Goal: Transaction & Acquisition: Purchase product/service

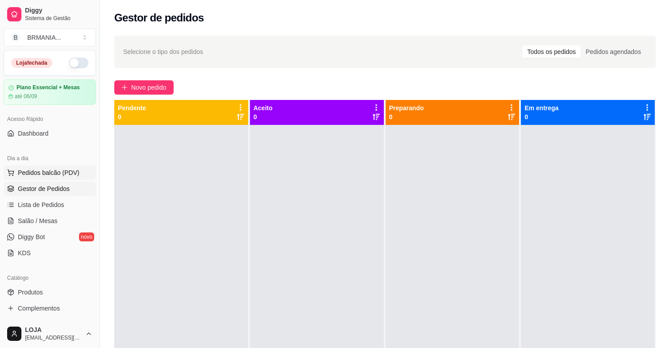
click at [64, 173] on span "Pedidos balcão (PDV)" at bounding box center [49, 172] width 62 height 9
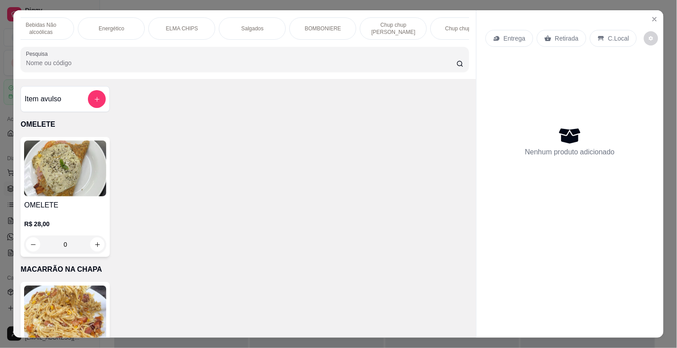
scroll to position [0, 536]
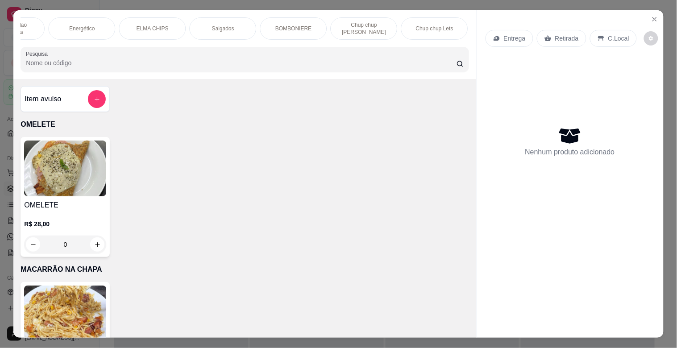
click at [330, 21] on div "Chup chup [PERSON_NAME]" at bounding box center [363, 28] width 67 height 22
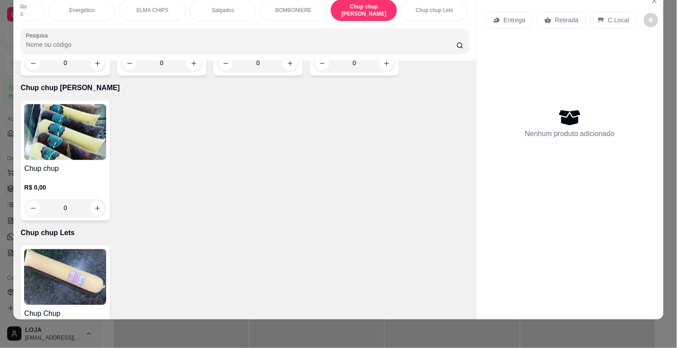
click at [58, 104] on img at bounding box center [65, 132] width 82 height 56
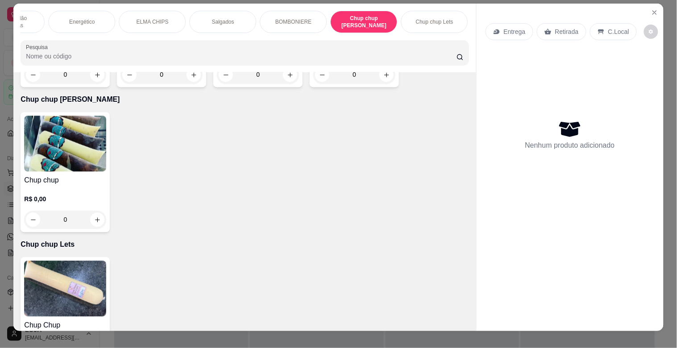
click at [91, 175] on h4 "Chup chup" at bounding box center [65, 180] width 82 height 11
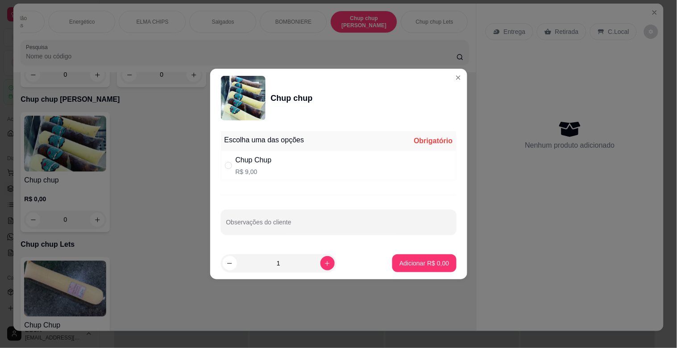
click at [308, 181] on div "Escolha uma das opções Obrigatório Chup Chup R$ 9,00 Observações do cliente" at bounding box center [338, 188] width 257 height 120
click at [258, 151] on div "Chup Chup R$ 9,00" at bounding box center [339, 165] width 236 height 29
click at [262, 151] on div "Chup Chup R$ 9,00" at bounding box center [339, 165] width 236 height 29
click at [324, 185] on div "Escolha uma das opções Obrigatório Chup Chup R$ 9,00 Observações do cliente" at bounding box center [338, 188] width 257 height 120
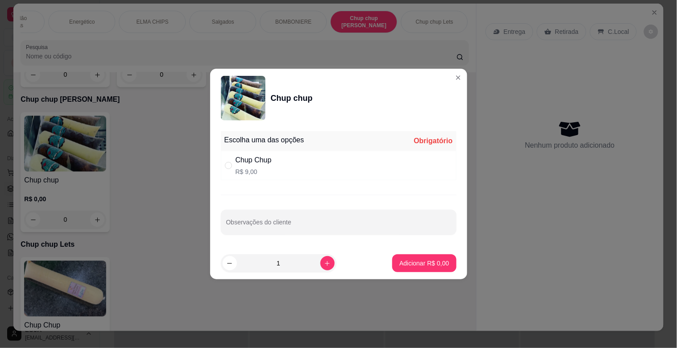
click at [327, 174] on div "Chup Chup R$ 9,00" at bounding box center [339, 165] width 236 height 29
radio input "true"
click at [443, 268] on button "Adicionar R$ 9,00" at bounding box center [424, 263] width 62 height 17
type input "1"
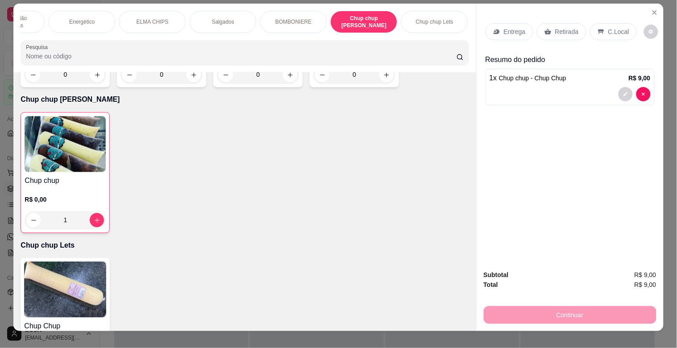
click at [414, 23] on div "Chup chup Lets" at bounding box center [434, 22] width 67 height 22
click at [414, 23] on div "OMELETE MACARRÃO NA CHAPA SANDUICHES PIZZAS PIZZAS DOCES BEBIDAS Bebidas Alcoól…" at bounding box center [244, 38] width 462 height 69
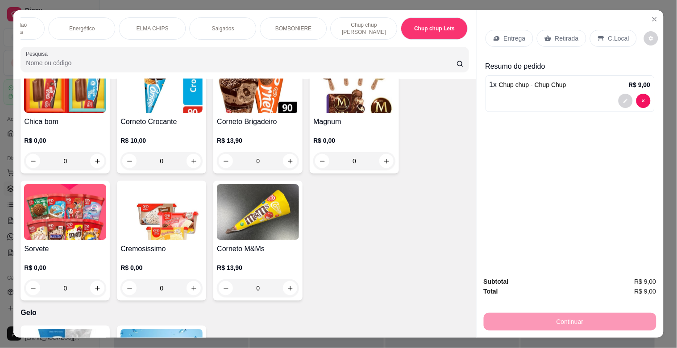
scroll to position [4354, 0]
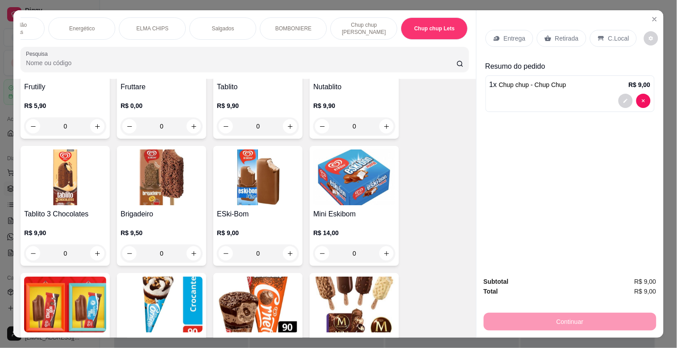
click at [364, 277] on img at bounding box center [354, 305] width 82 height 56
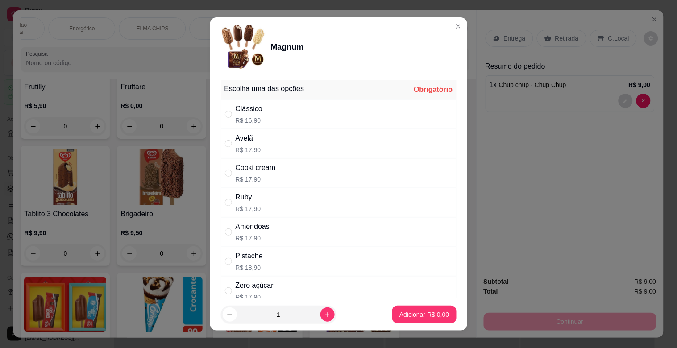
drag, startPoint x: 310, startPoint y: 145, endPoint x: 313, endPoint y: 158, distance: 13.7
click at [310, 146] on div "Avelã R$ 17,90" at bounding box center [339, 143] width 236 height 29
radio input "true"
click at [407, 304] on footer "1 Adicionar R$ 17,90" at bounding box center [338, 315] width 257 height 32
click at [419, 308] on button "Adicionar R$ 17,90" at bounding box center [423, 314] width 66 height 17
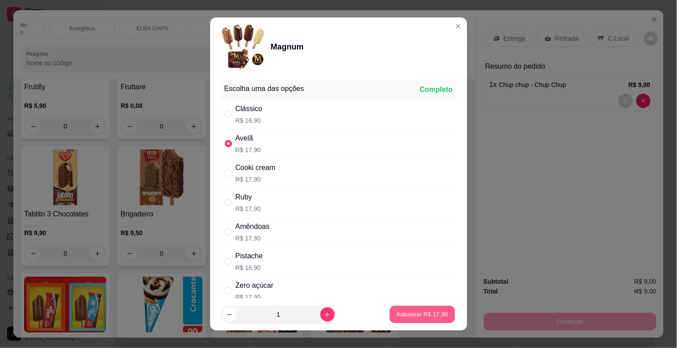
type input "1"
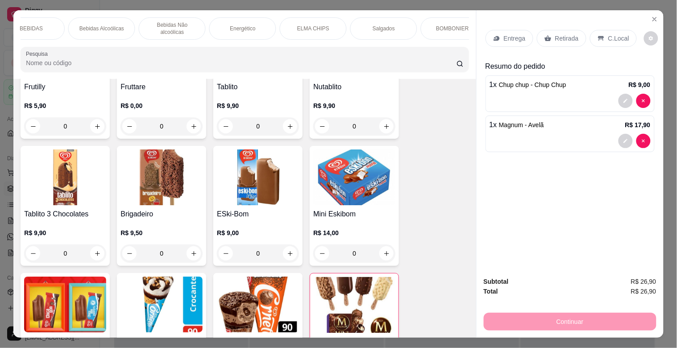
scroll to position [0, 366]
click at [156, 28] on p "Bebidas Não alcoólicas" at bounding box center [182, 28] width 52 height 14
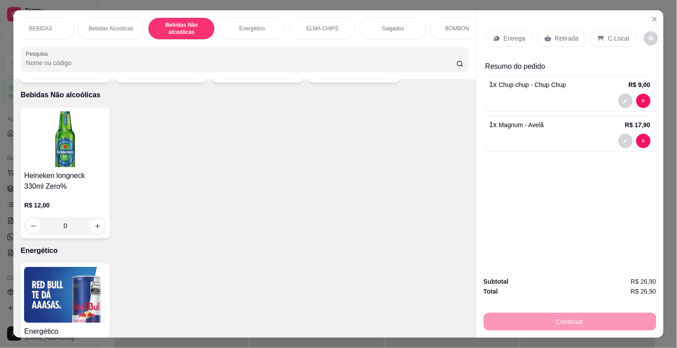
scroll to position [21, 0]
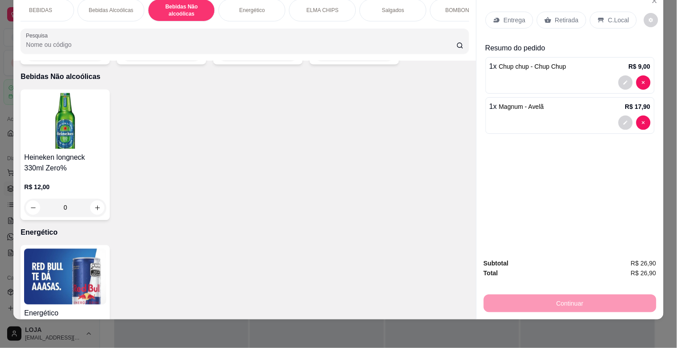
click at [42, 10] on div "BEBIDAS" at bounding box center [40, 10] width 67 height 22
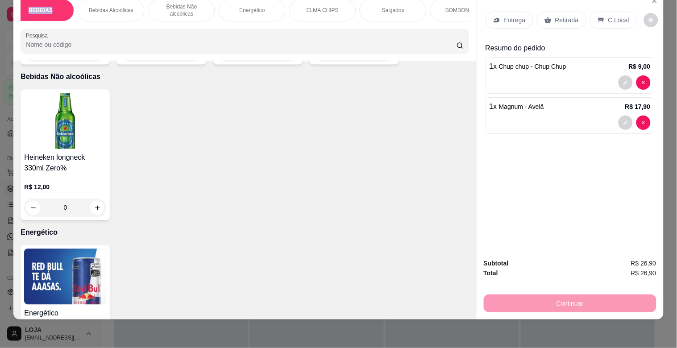
scroll to position [1009, 0]
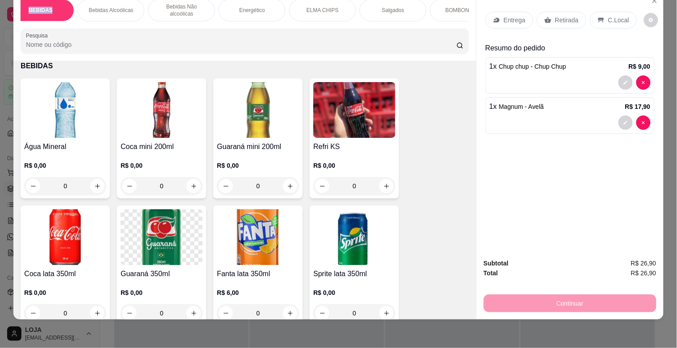
click at [85, 116] on img at bounding box center [65, 110] width 82 height 56
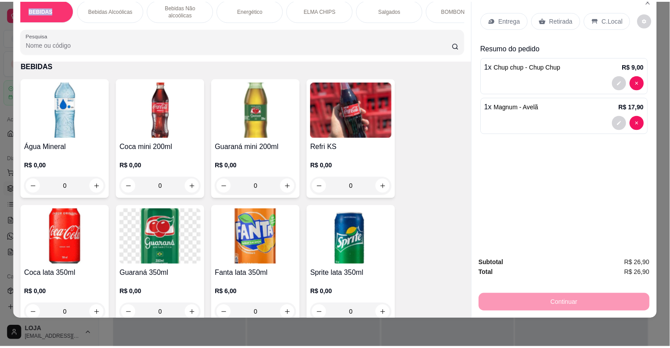
scroll to position [7, 0]
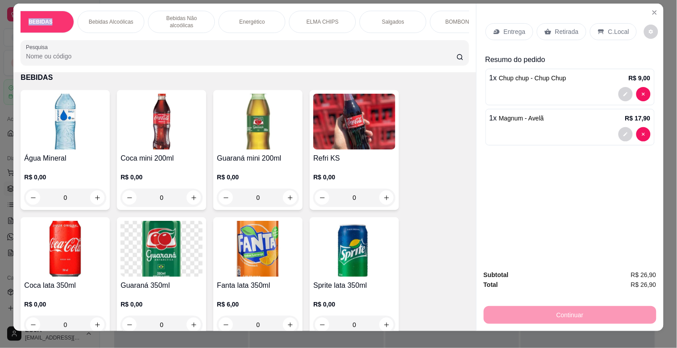
click at [69, 104] on img at bounding box center [65, 122] width 82 height 56
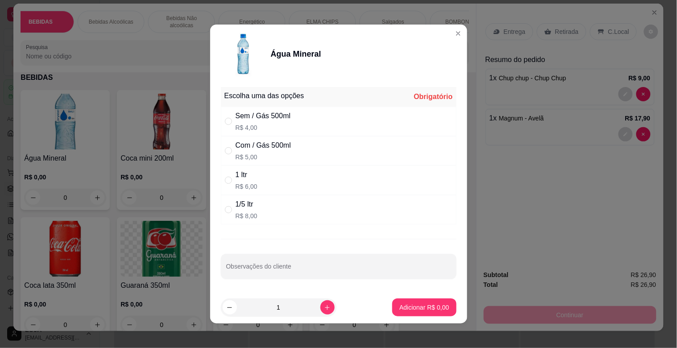
drag, startPoint x: 266, startPoint y: 146, endPoint x: 280, endPoint y: 158, distance: 18.0
click at [266, 146] on div "Com / Gás 500ml" at bounding box center [263, 145] width 55 height 11
radio input "true"
click at [411, 312] on button "Adicionar R$ 5,00" at bounding box center [424, 307] width 62 height 17
type input "1"
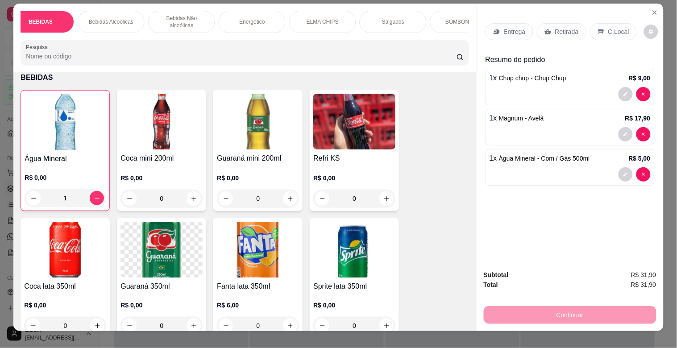
click at [555, 29] on p "Retirada" at bounding box center [567, 31] width 24 height 9
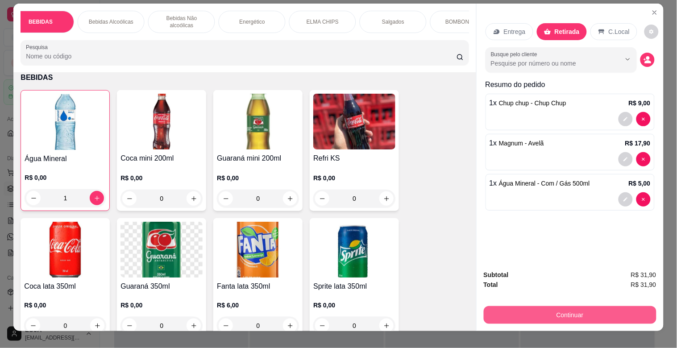
click at [625, 313] on button "Continuar" at bounding box center [570, 315] width 173 height 18
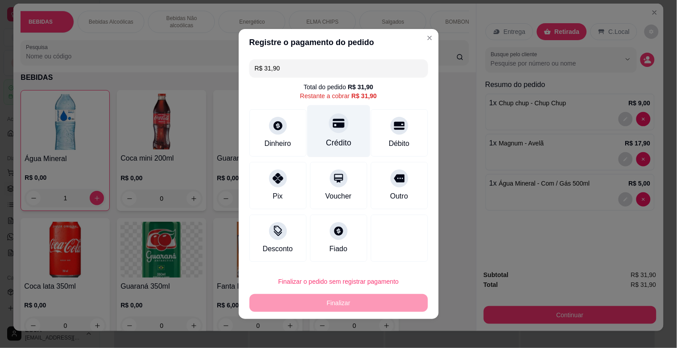
click at [353, 141] on div "Crédito" at bounding box center [338, 131] width 63 height 52
type input "R$ 0,00"
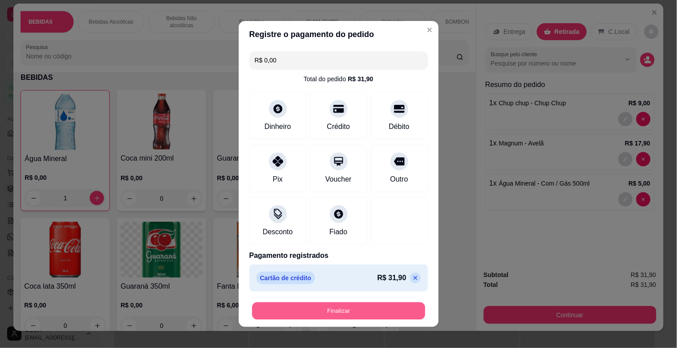
click at [401, 303] on button "Finalizar" at bounding box center [338, 311] width 173 height 17
click at [338, 313] on button "Finalizar" at bounding box center [338, 311] width 173 height 17
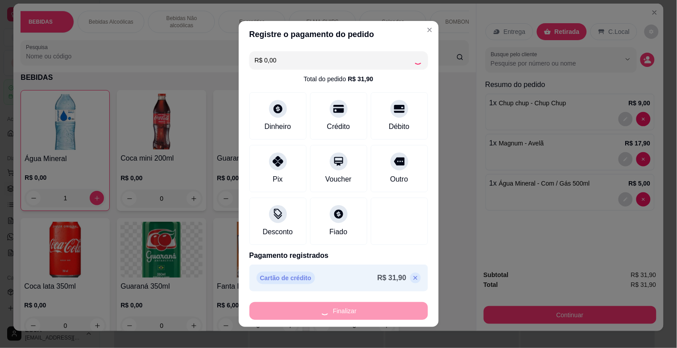
type input "0"
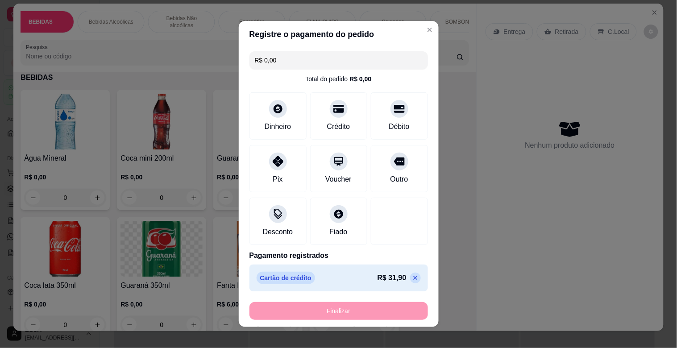
type input "-R$ 31,90"
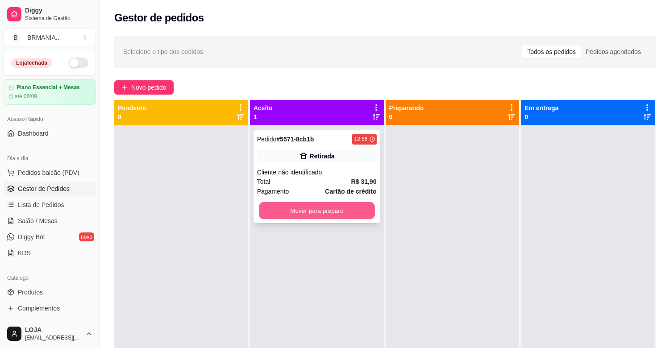
click at [354, 210] on button "Mover para preparo" at bounding box center [317, 210] width 116 height 17
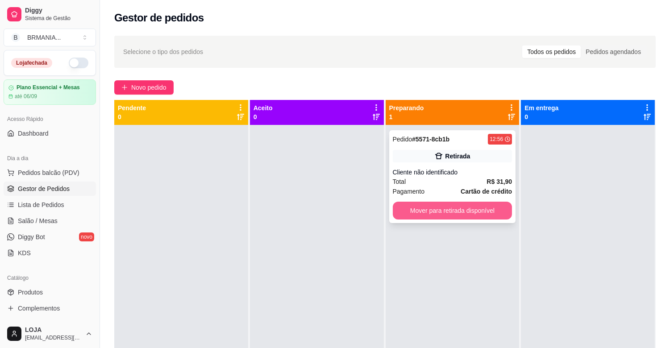
click at [421, 207] on button "Mover para retirada disponível" at bounding box center [453, 211] width 120 height 18
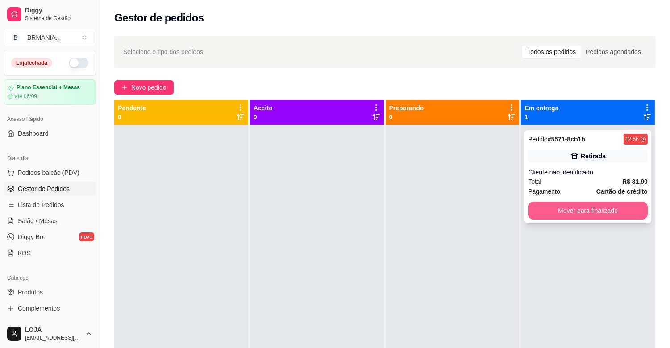
click at [550, 206] on button "Mover para finalizado" at bounding box center [588, 211] width 120 height 18
